Goal: Task Accomplishment & Management: Use online tool/utility

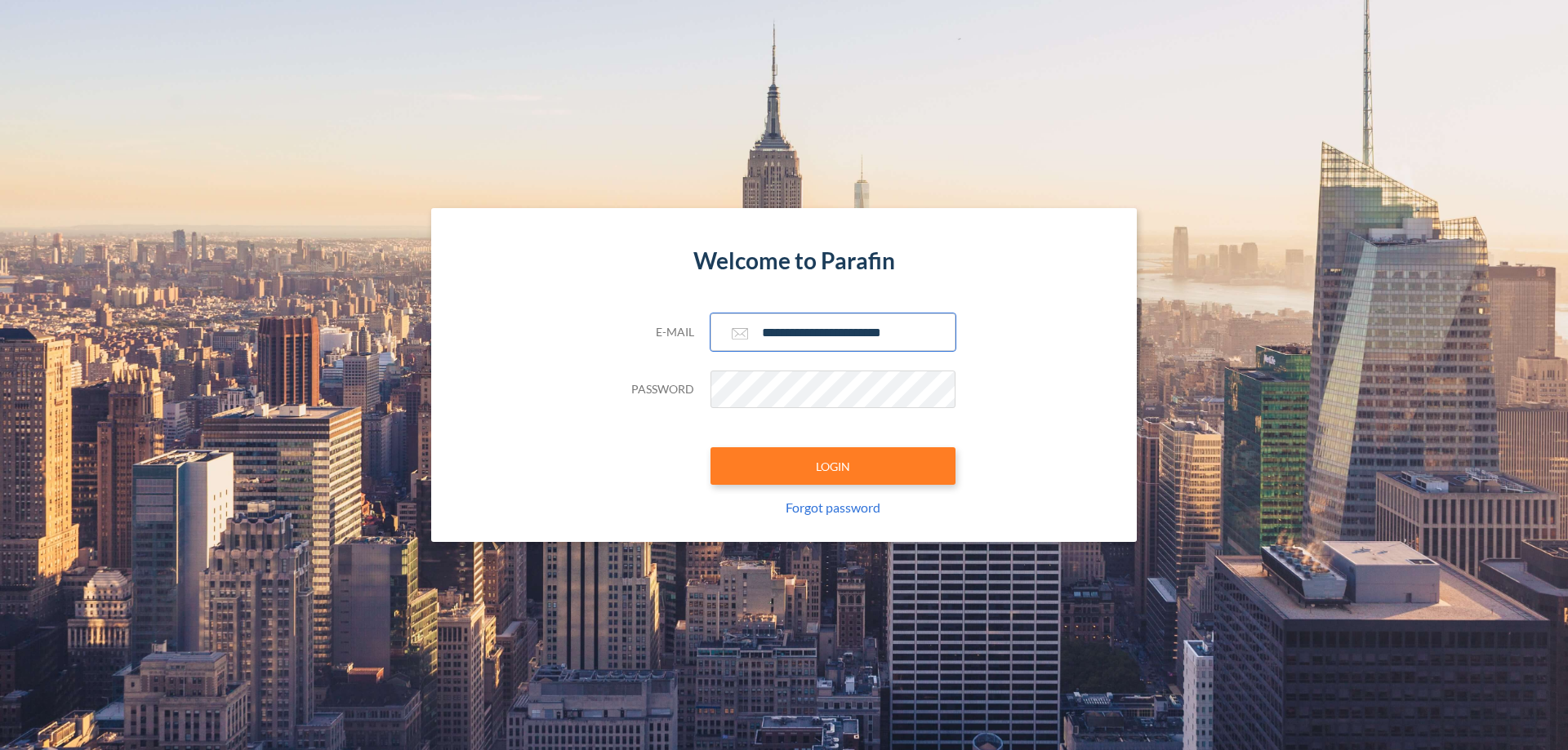
type input "**********"
click at [833, 466] on button "LOGIN" at bounding box center [832, 466] width 245 height 37
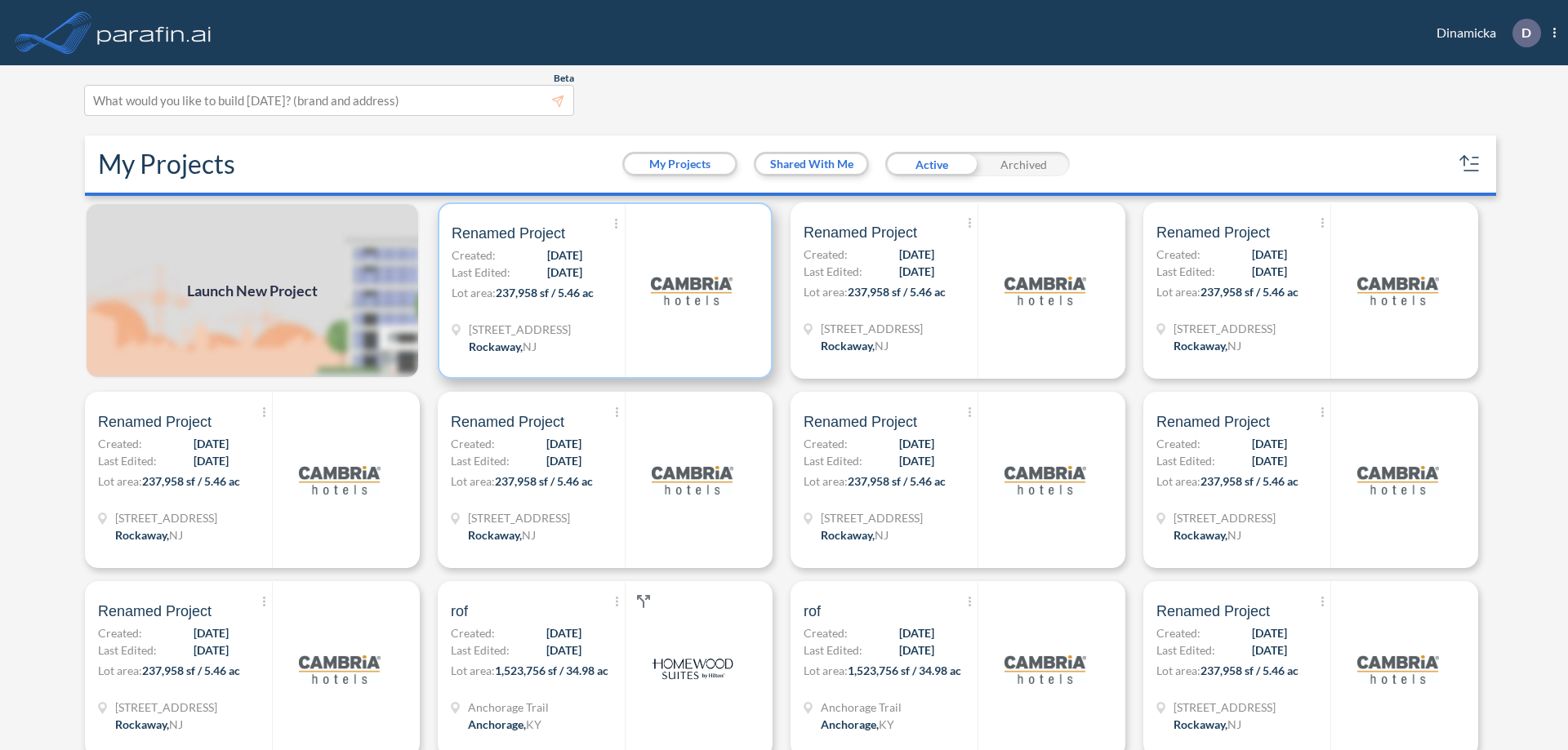
scroll to position [4, 0]
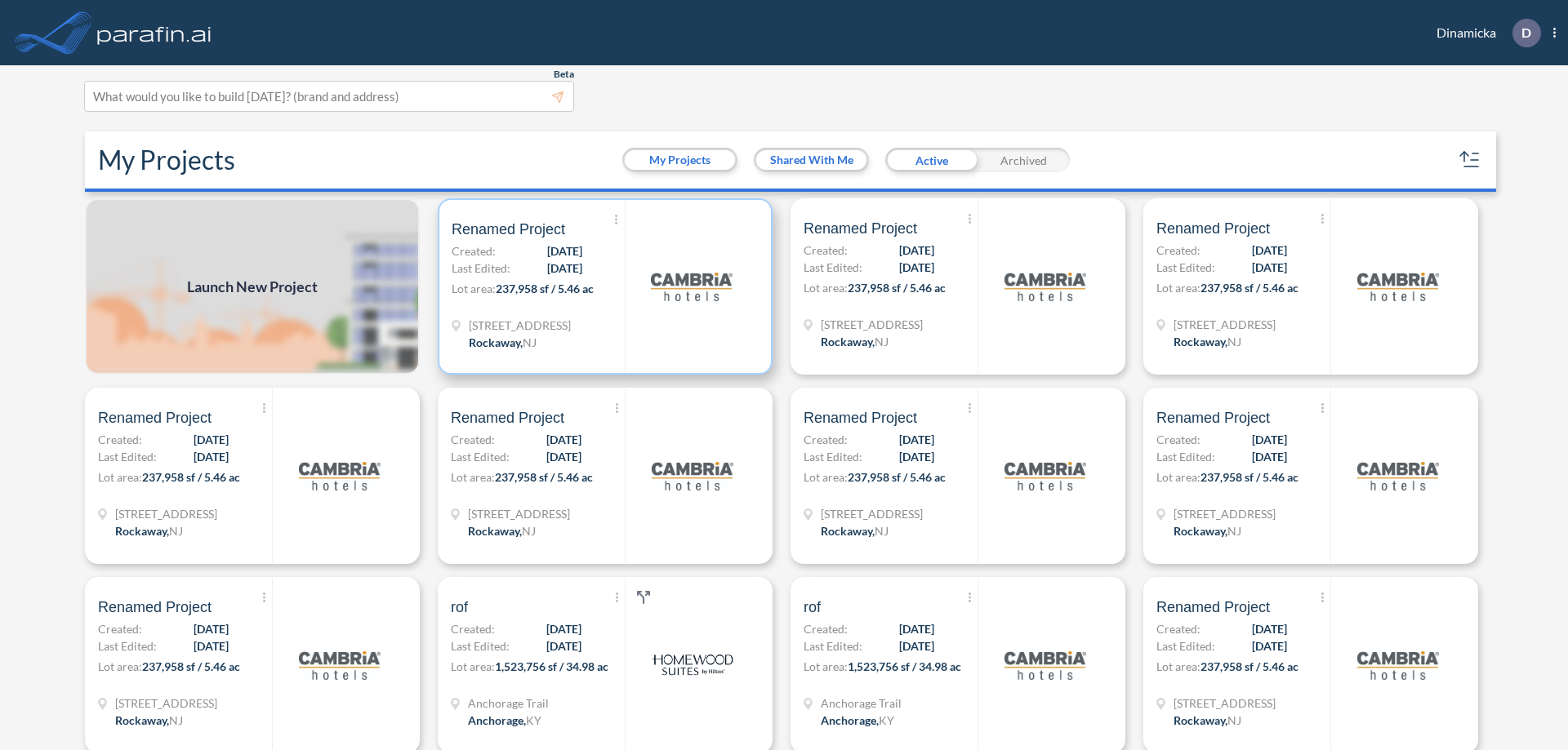
click at [602, 287] on p "Lot area: 237,958 sf / 5.46 ac" at bounding box center [538, 291] width 173 height 23
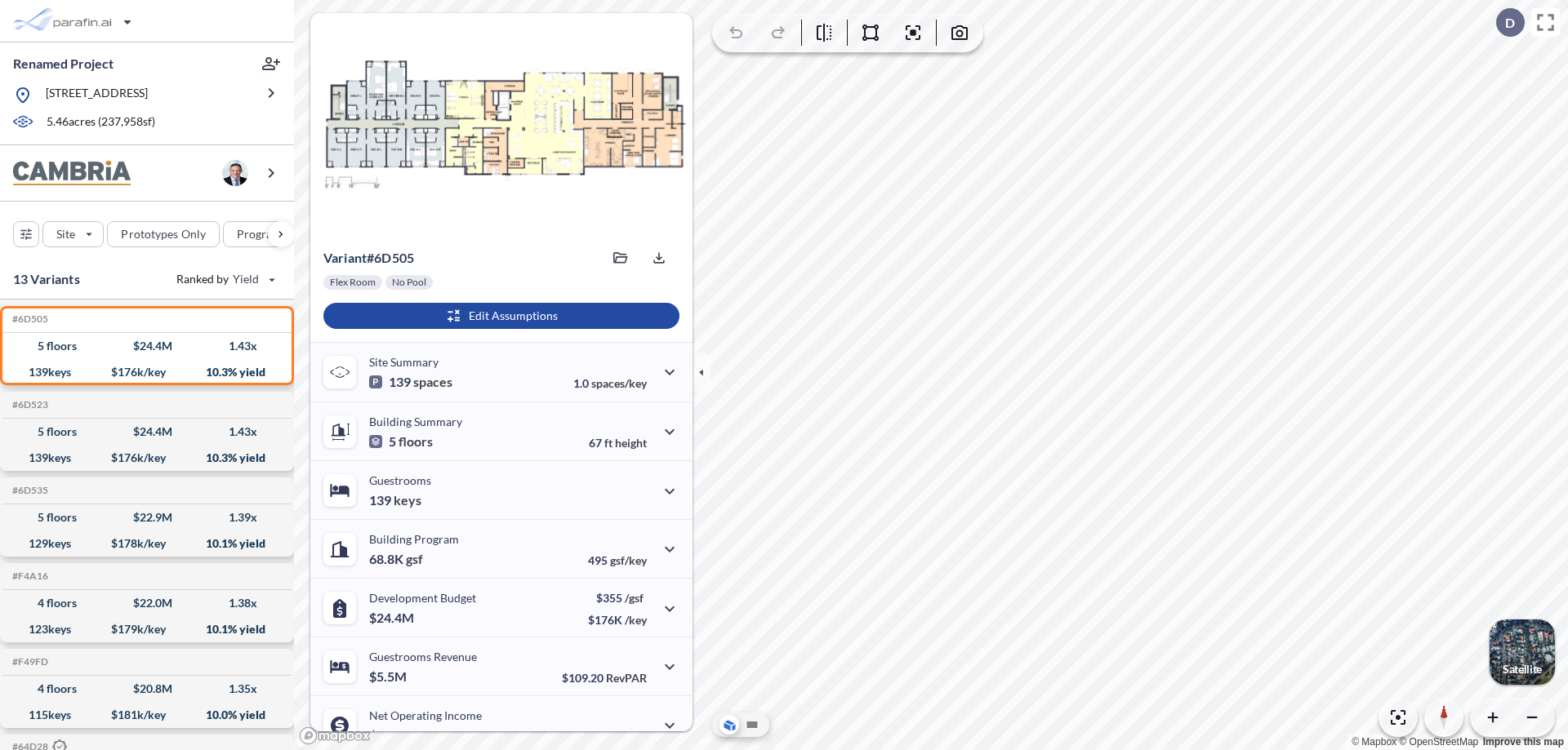
scroll to position [83, 0]
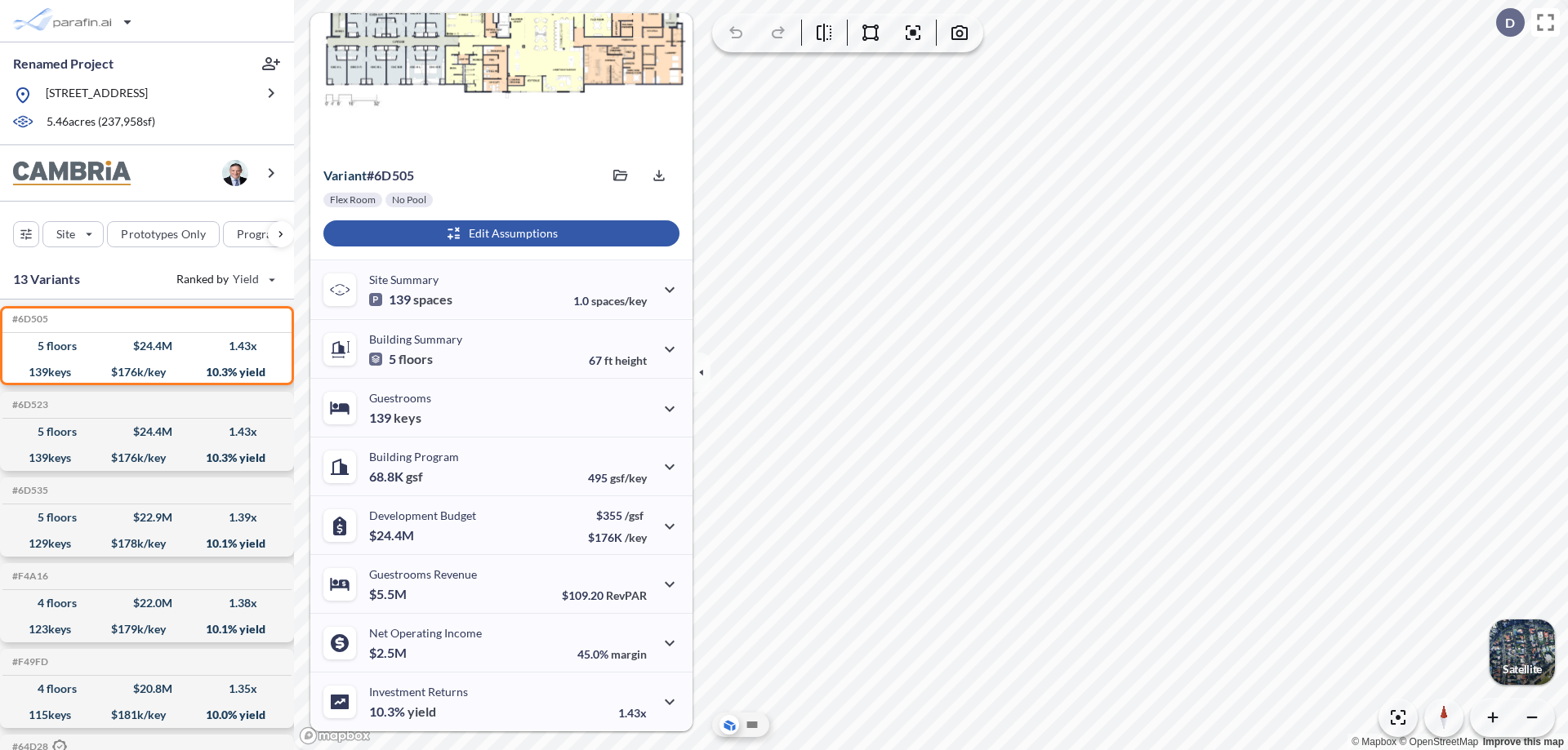
click at [499, 234] on div "button" at bounding box center [501, 234] width 356 height 26
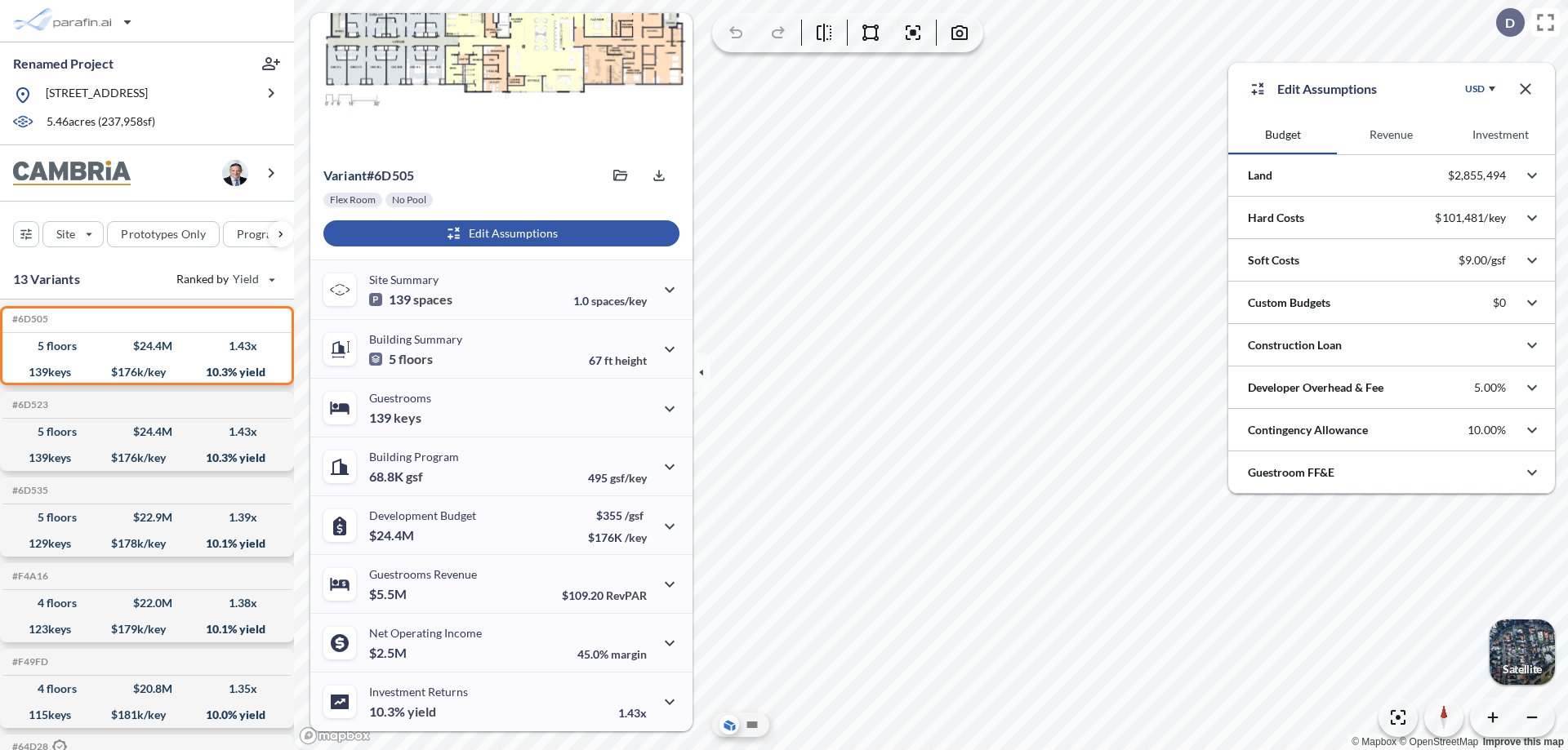
click at [1391, 135] on button "Revenue" at bounding box center [1391, 135] width 109 height 39
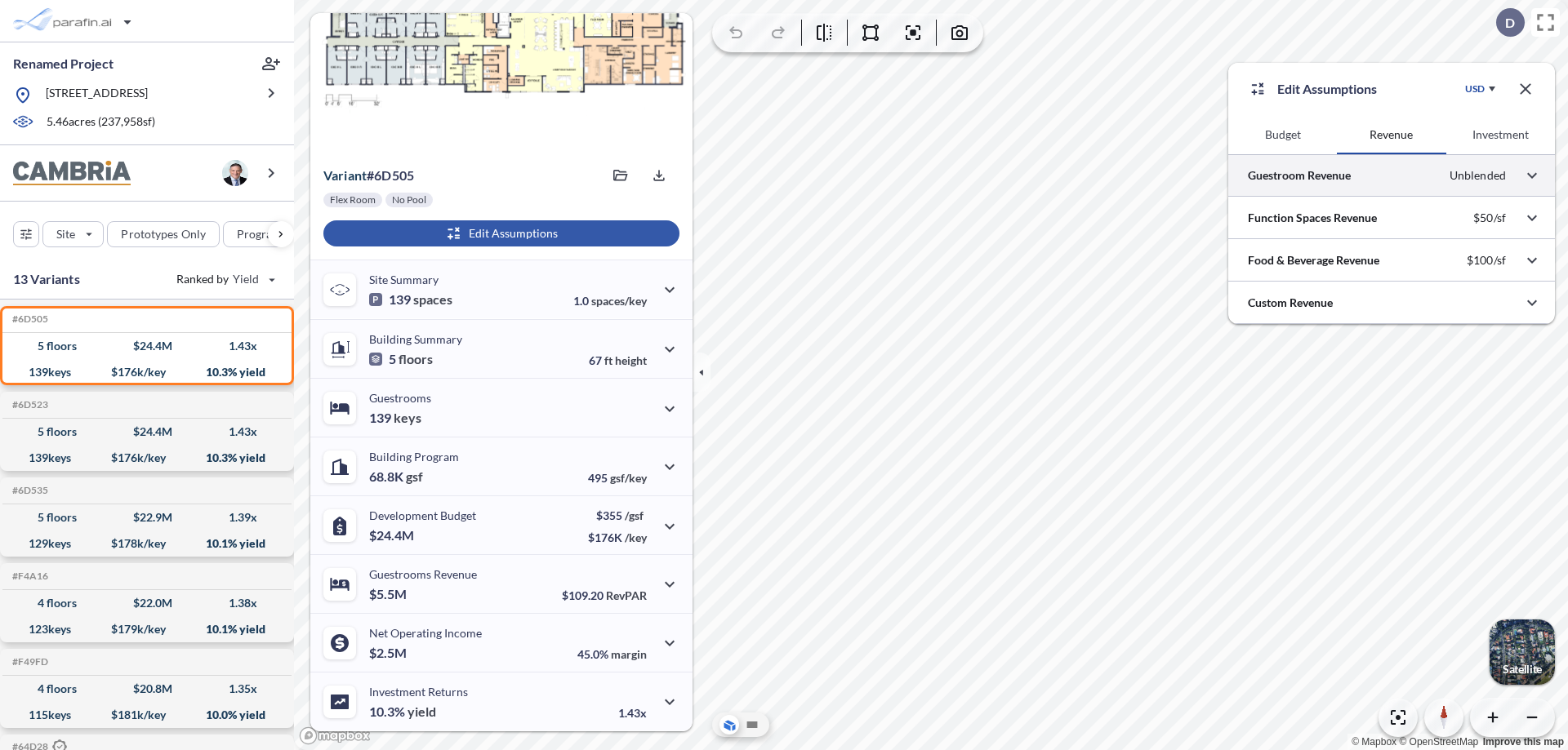
click at [1392, 176] on div at bounding box center [1391, 175] width 327 height 42
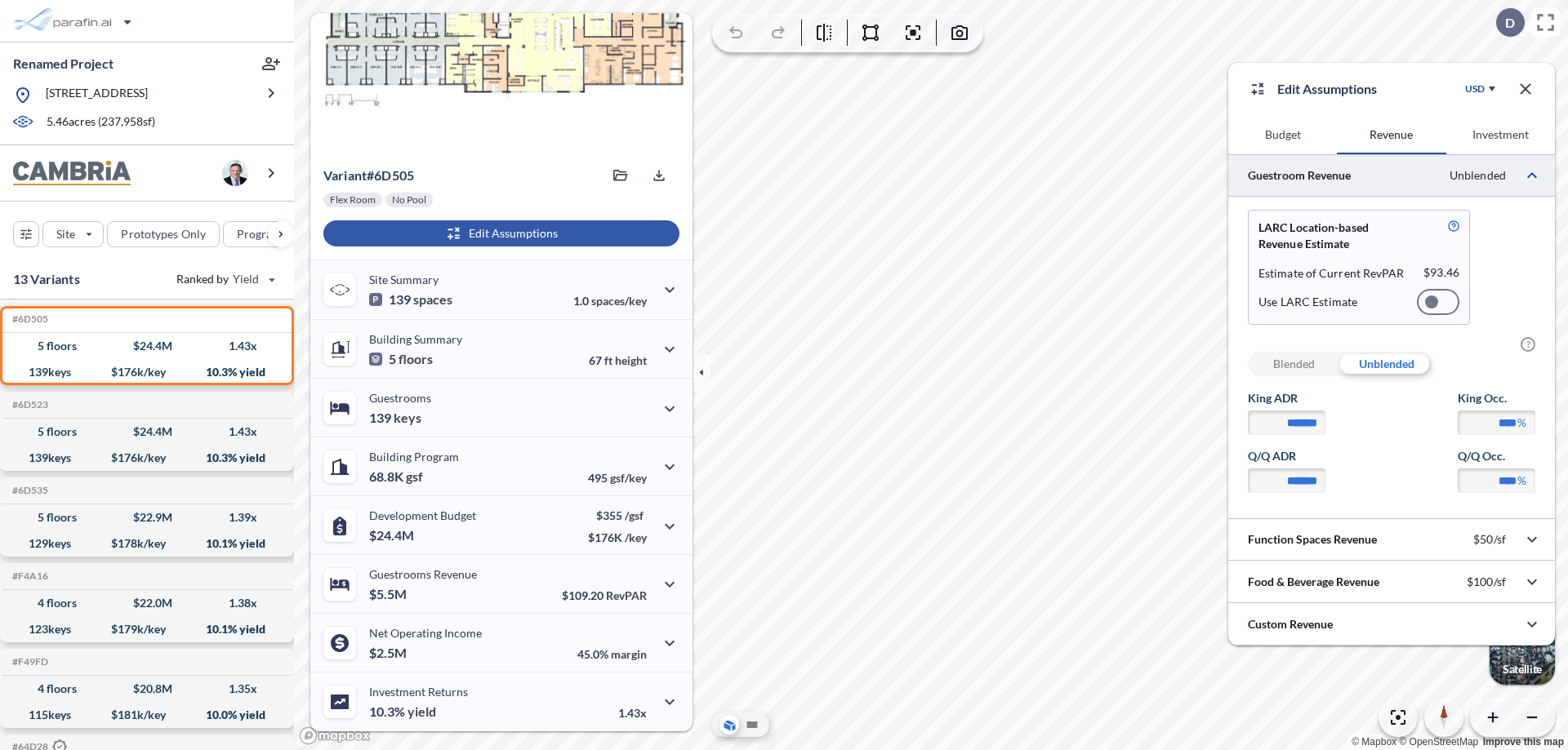
click at [1439, 302] on div at bounding box center [1439, 302] width 43 height 26
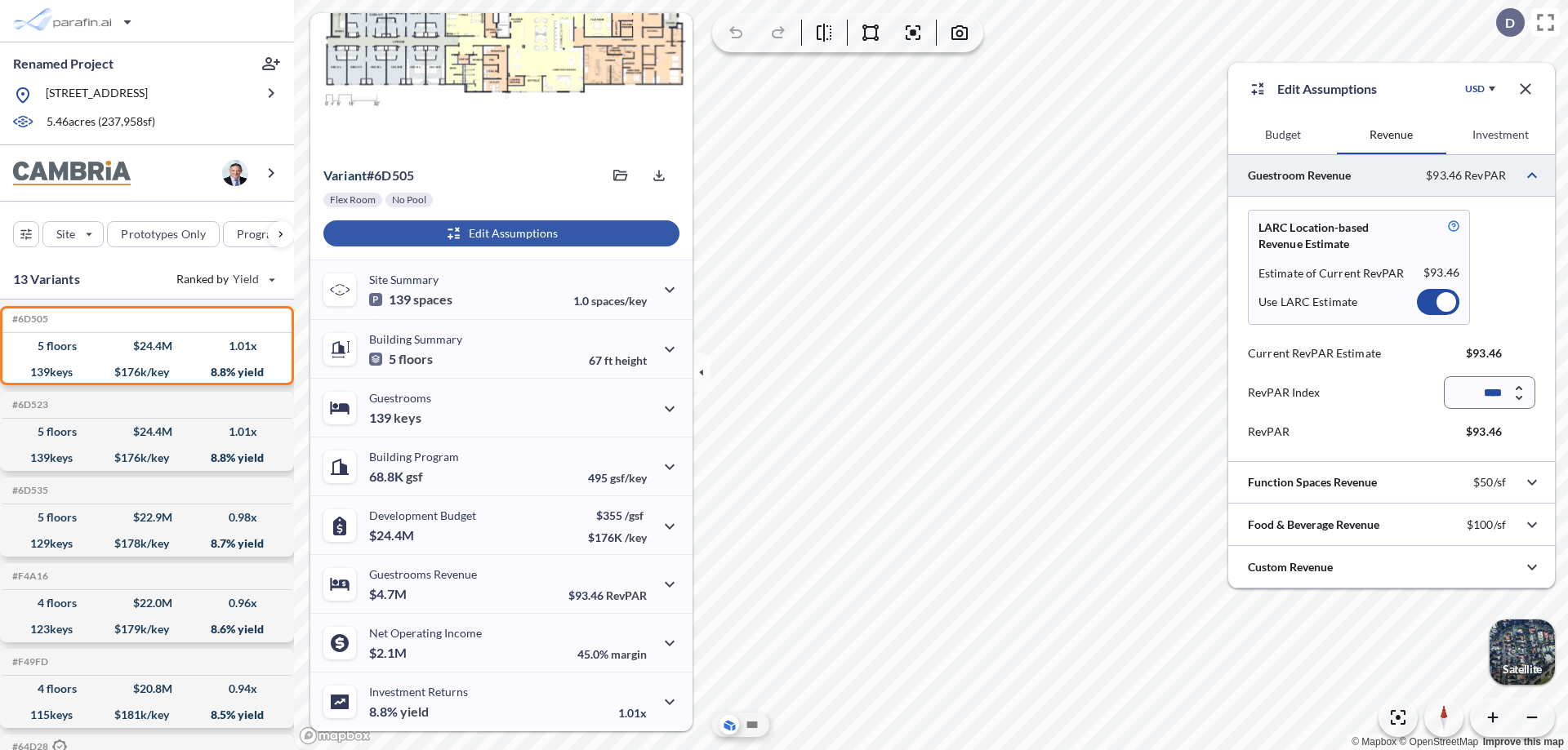
scroll to position [73, 0]
